Goal: Check status

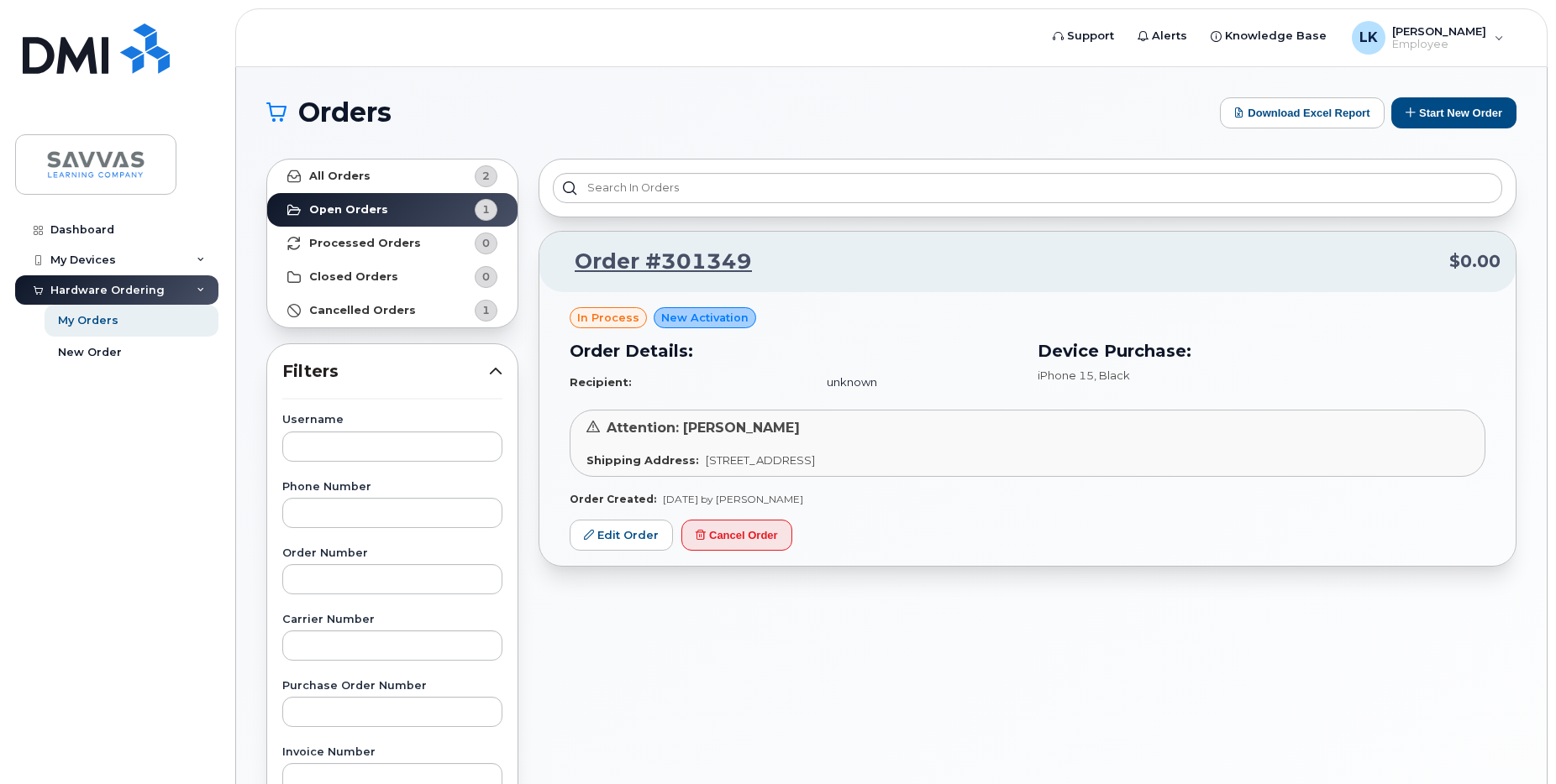
click at [691, 417] on div "Attention: [PERSON_NAME] Shipping Address: [STREET_ADDRESS]" at bounding box center [1027, 444] width 916 height 68
click at [605, 325] on span "in process" at bounding box center [608, 317] width 62 height 16
click at [690, 312] on span "New Activation" at bounding box center [705, 317] width 88 height 16
